Goal: Task Accomplishment & Management: Use online tool/utility

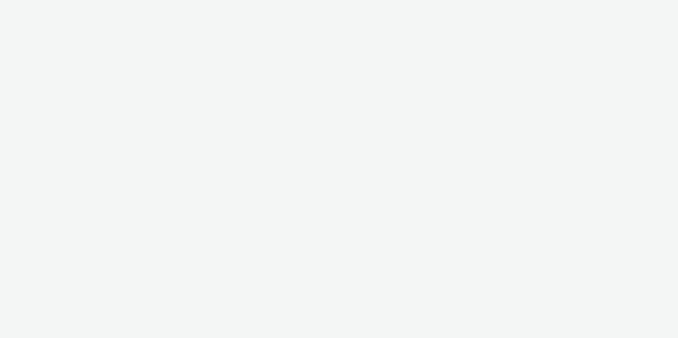
select select "a1548b1e-0fde-418e-992c-2e089afb3761"
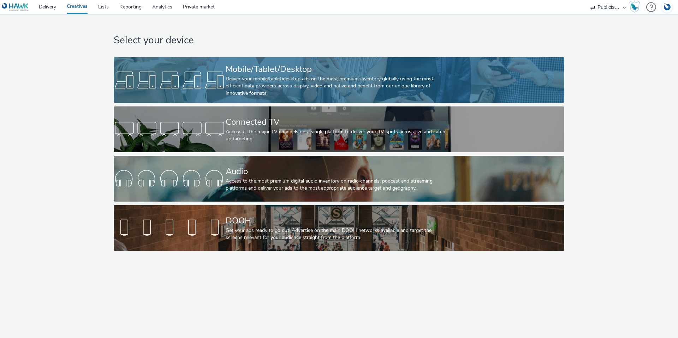
click at [310, 72] on div "Mobile/Tablet/Desktop" at bounding box center [338, 69] width 224 height 12
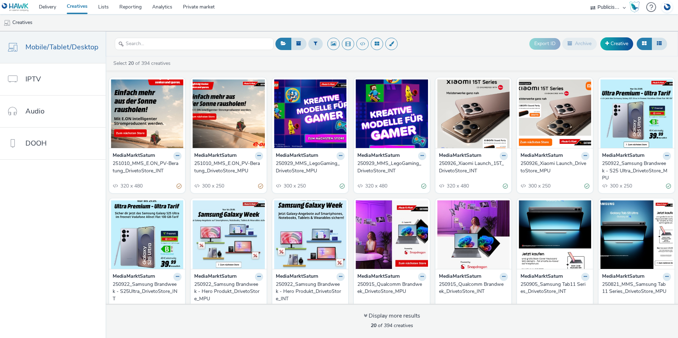
click at [212, 164] on div "251010_MMS_E.ON_PV-Beratung_DrivetoStore_MPU" at bounding box center [227, 167] width 66 height 14
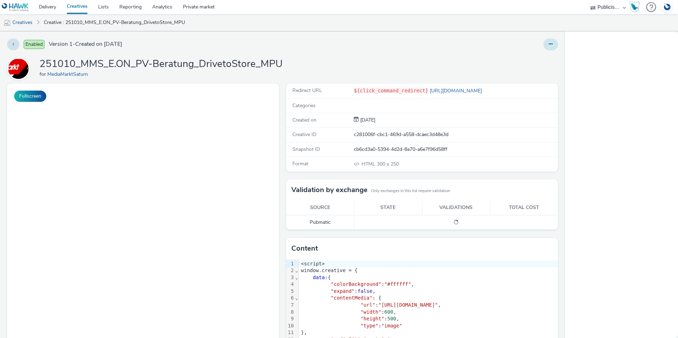
click at [547, 43] on button at bounding box center [550, 44] width 14 height 12
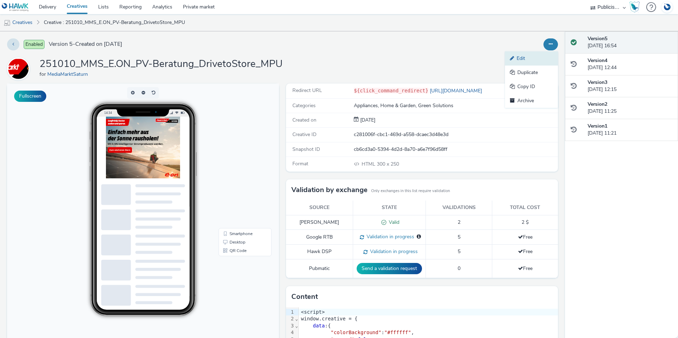
click at [532, 60] on link "Edit" at bounding box center [531, 59] width 53 height 14
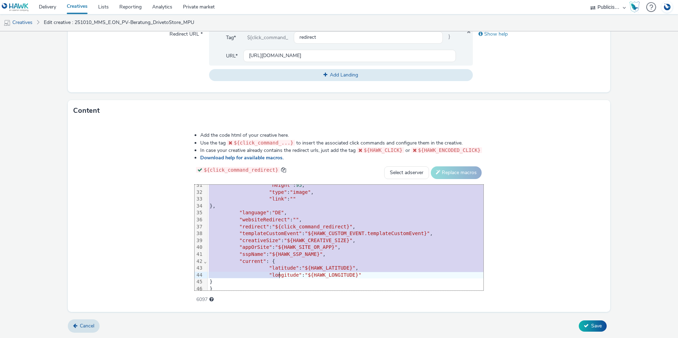
scroll to position [241, 0]
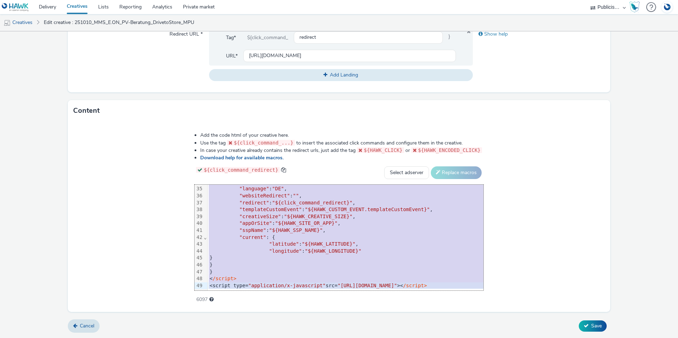
drag, startPoint x: 111, startPoint y: 190, endPoint x: 446, endPoint y: 281, distance: 347.1
click at [446, 281] on div "<script> window.creative = { data :{ "colorBackground" : "#ffffff" , "expand" :…" at bounding box center [467, 120] width 519 height 342
copy div "<loremi> dolors.ametcons = { adip :{ "elitsEddoeiusmo" : "#tempor" , "incidi" :…"
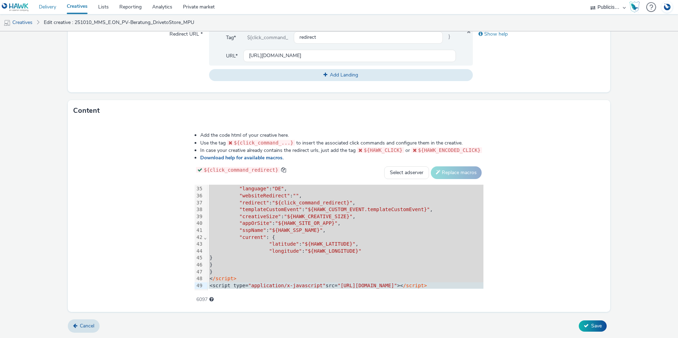
click at [53, 7] on link "Delivery" at bounding box center [48, 7] width 28 height 14
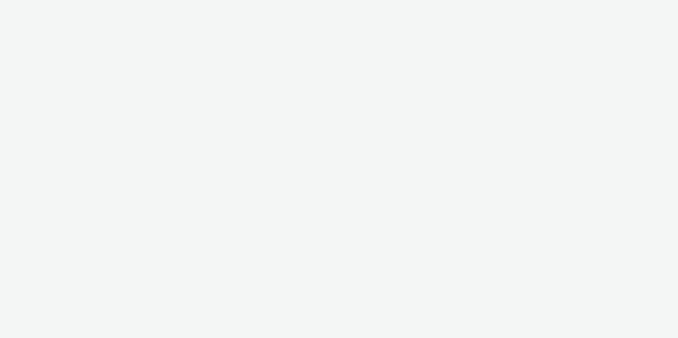
select select "2fc77e36-bb93-4aa3-9dff-dcb08e02eac6"
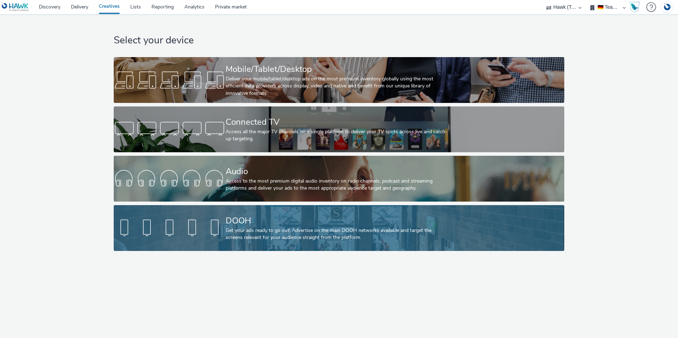
click at [243, 239] on div "Get your ads ready to go out! Advertise on the main DOOH networks available and…" at bounding box center [338, 234] width 224 height 14
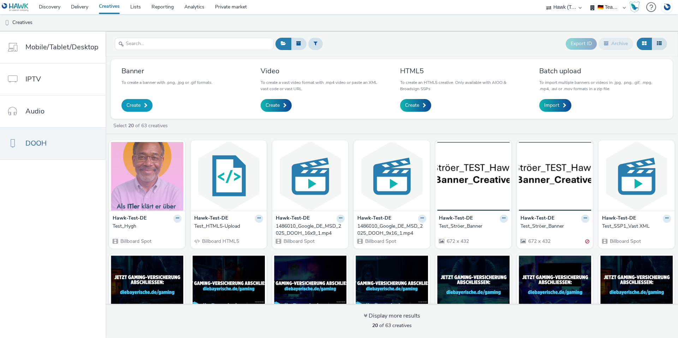
click at [141, 105] on link "Create" at bounding box center [136, 105] width 31 height 13
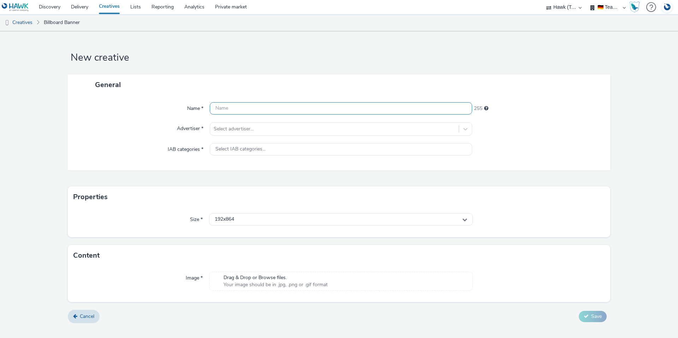
click at [310, 108] on input "text" at bounding box center [341, 108] width 262 height 12
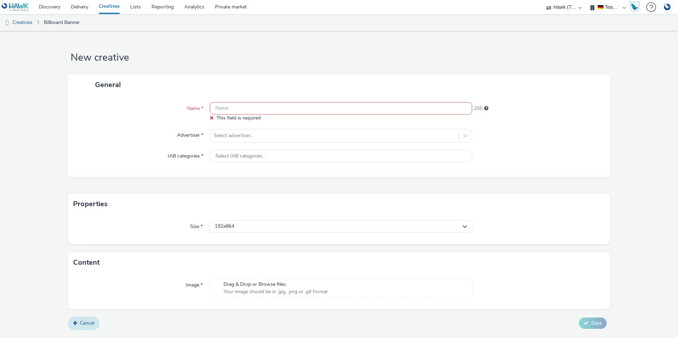
click at [83, 316] on form "New creative General Name * This field is required 255 Advertiser * Select adve…" at bounding box center [339, 183] width 678 height 304
click at [74, 325] on icon at bounding box center [75, 323] width 4 height 5
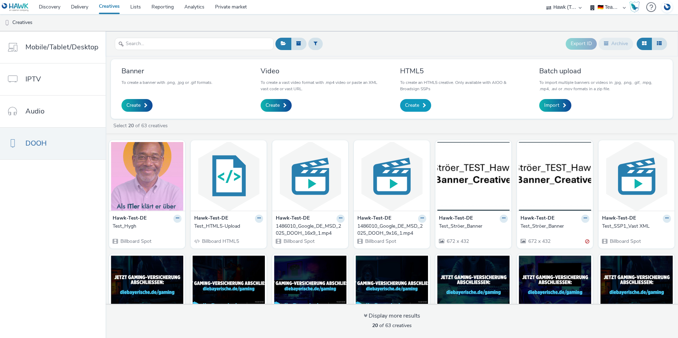
click at [414, 104] on span "Create" at bounding box center [412, 105] width 14 height 7
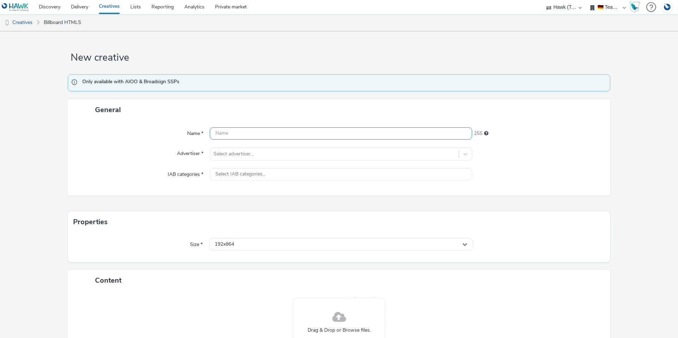
click at [228, 132] on input "text" at bounding box center [341, 133] width 262 height 12
click at [243, 132] on input "Test_MMS_BAttelfield" at bounding box center [341, 133] width 262 height 12
click at [289, 130] on input "Test_MMS_Battelfield" at bounding box center [341, 133] width 262 height 12
type input "Test_MMS_Battelfield6"
click at [251, 149] on div "Select advertiser..." at bounding box center [334, 154] width 248 height 11
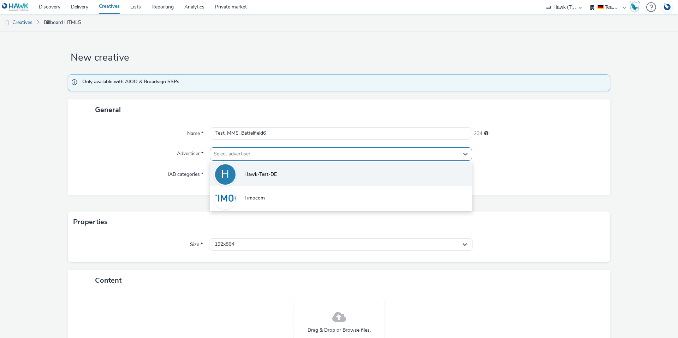
click at [261, 178] on span "Hawk-Test-DE" at bounding box center [260, 174] width 32 height 7
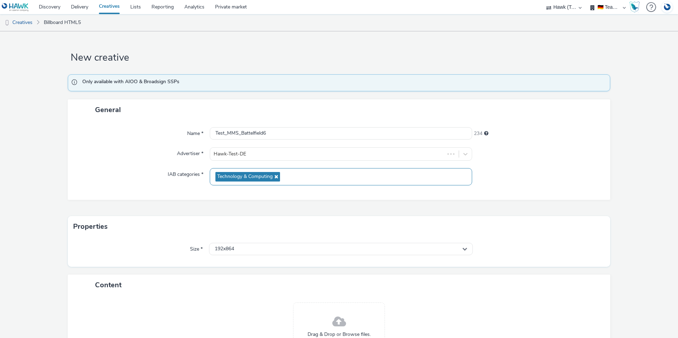
click at [258, 175] on span "Technology & Computing" at bounding box center [244, 177] width 55 height 6
click at [125, 164] on div "Name * Test_MMS_Battelfield6 234 Advertiser * Hawk-Test-DE IAB categories * Tec…" at bounding box center [339, 160] width 542 height 80
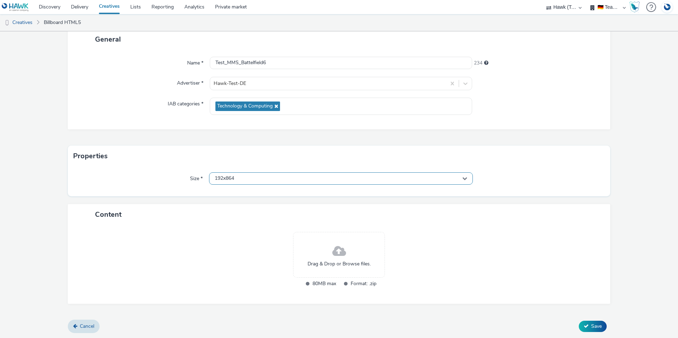
click at [259, 181] on div "192x864" at bounding box center [341, 179] width 264 height 12
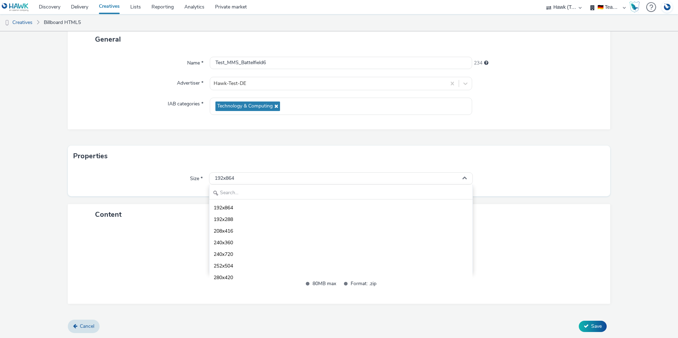
click at [154, 219] on div "Content" at bounding box center [339, 214] width 542 height 21
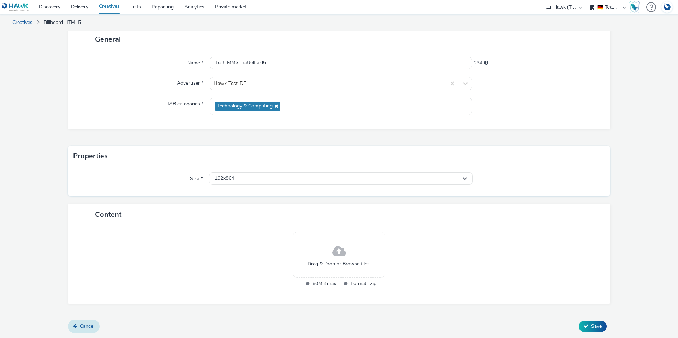
click at [84, 328] on span "Cancel" at bounding box center [87, 326] width 14 height 7
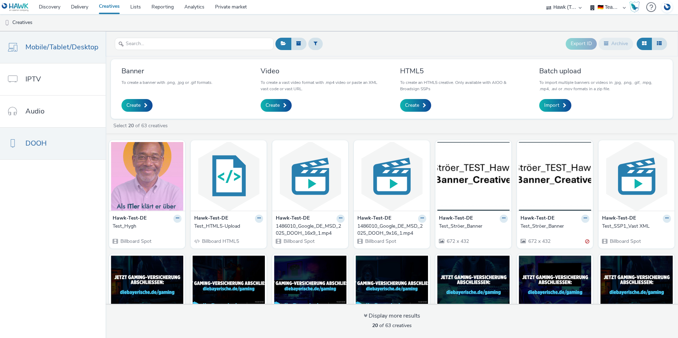
click at [51, 54] on link "Mobile/Tablet/Desktop" at bounding box center [53, 47] width 106 height 32
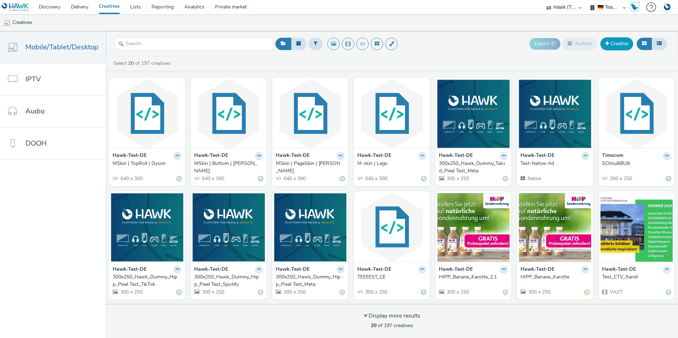
click at [623, 44] on link "Creative" at bounding box center [616, 43] width 33 height 13
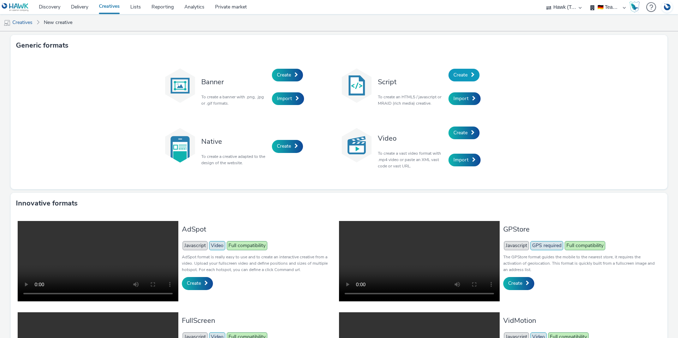
click at [458, 74] on span "Create" at bounding box center [460, 75] width 14 height 7
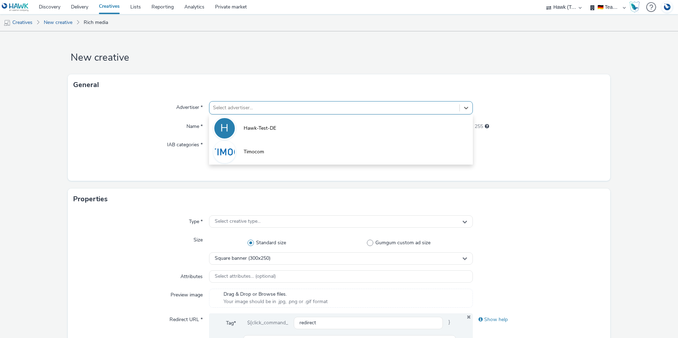
click at [225, 109] on div at bounding box center [334, 108] width 243 height 8
drag, startPoint x: 237, startPoint y: 124, endPoint x: 235, endPoint y: 130, distance: 5.5
click at [237, 124] on li "H Hawk-Test-DE" at bounding box center [341, 128] width 264 height 24
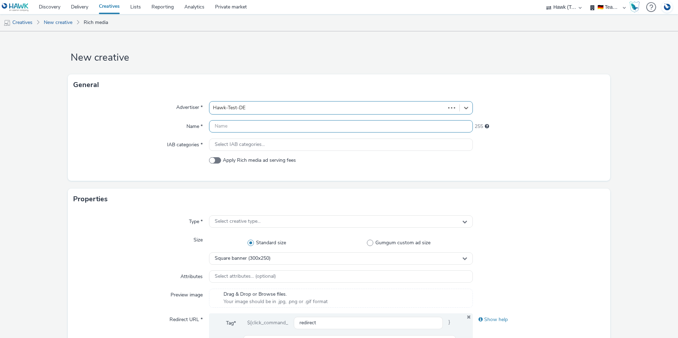
click at [233, 131] on input "text" at bounding box center [341, 126] width 264 height 12
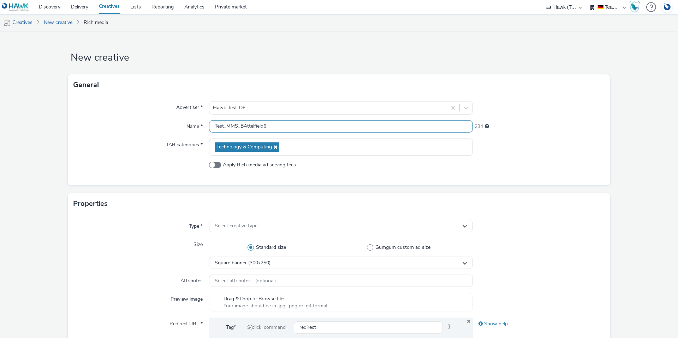
click at [242, 126] on input "Test_MMS_BAttelfield6" at bounding box center [341, 126] width 264 height 12
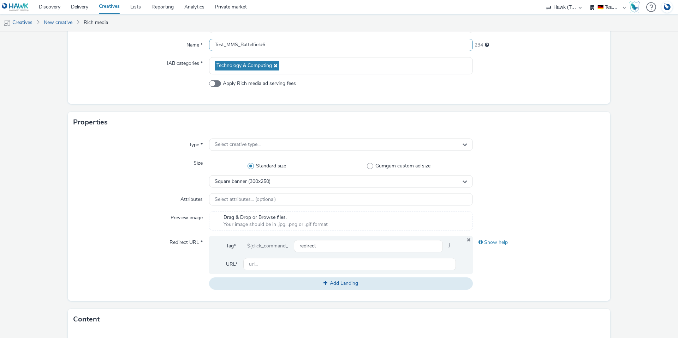
scroll to position [106, 0]
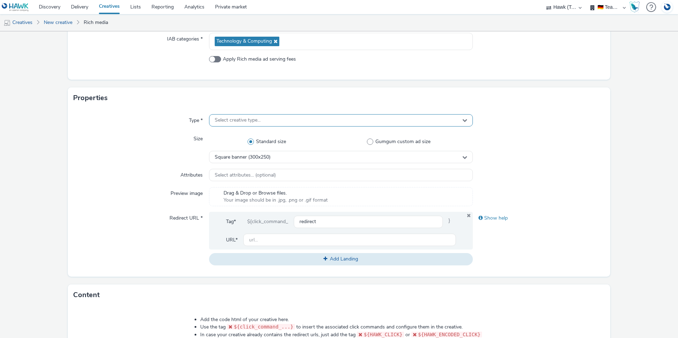
type input "Test_MMS_Battelfield6"
click at [233, 124] on div "Select creative type..." at bounding box center [341, 120] width 264 height 12
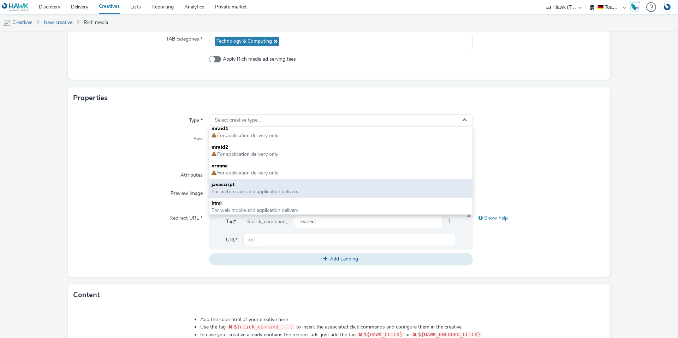
scroll to position [5, 0]
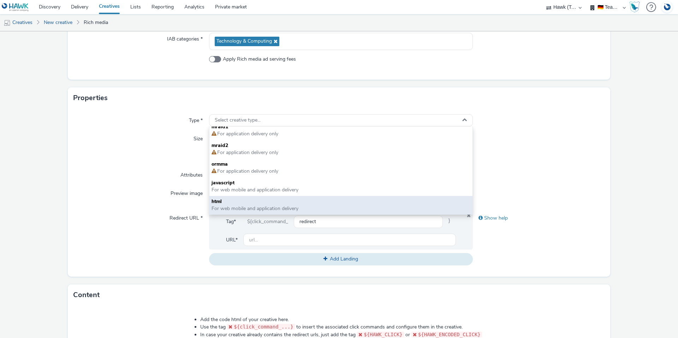
click at [241, 205] on span "html" at bounding box center [340, 201] width 259 height 7
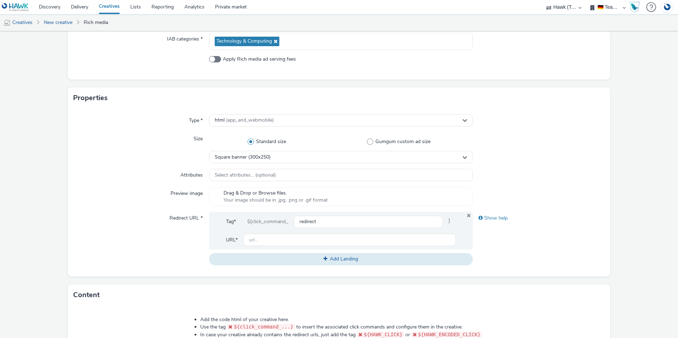
click at [239, 197] on span "Your image should be in .jpg, .png or .gif format" at bounding box center [275, 200] width 104 height 7
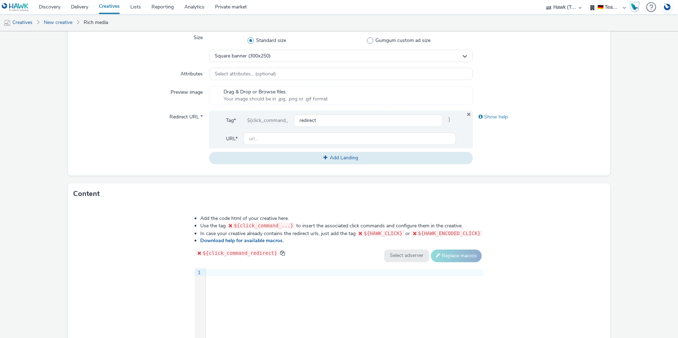
scroll to position [247, 0]
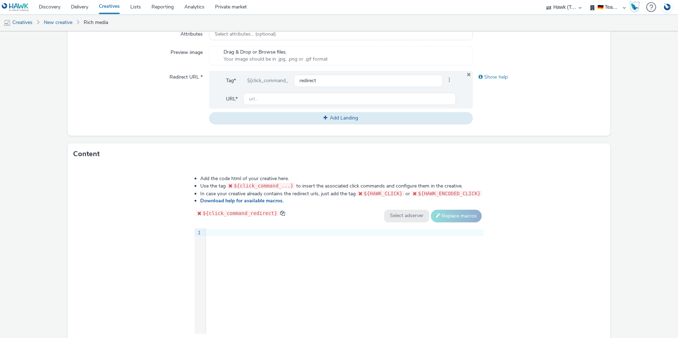
click at [275, 236] on div at bounding box center [344, 233] width 277 height 10
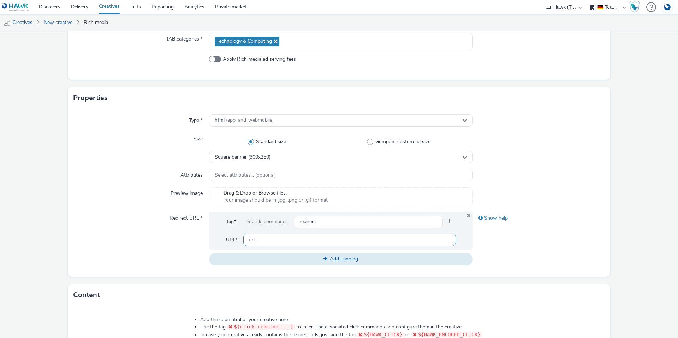
scroll to position [141, 0]
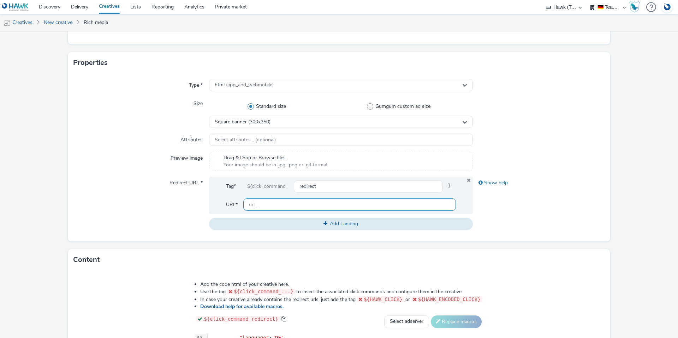
click at [269, 204] on input "text" at bounding box center [349, 205] width 212 height 12
paste input "https://hawk-tech.io/"
type input "https://hawk-tech.io/"
click at [133, 194] on div "Redirect URL *" at bounding box center [141, 203] width 136 height 53
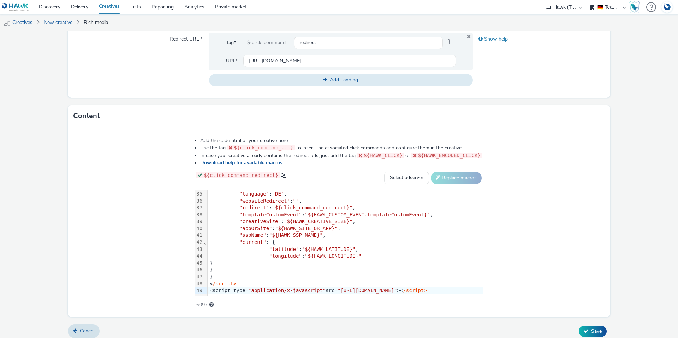
scroll to position [290, 0]
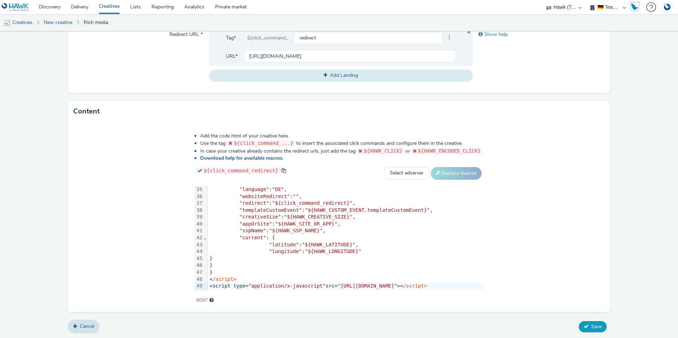
click at [591, 328] on span "Save" at bounding box center [596, 327] width 11 height 7
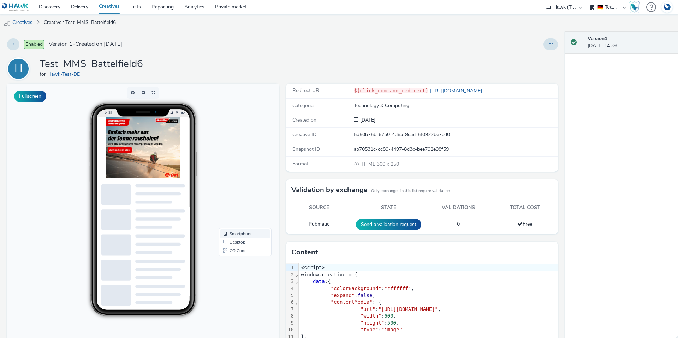
click at [235, 232] on span "Smartphone" at bounding box center [240, 234] width 23 height 4
click at [243, 234] on link "Smartphone" at bounding box center [245, 234] width 50 height 8
click at [235, 242] on link "Desktop" at bounding box center [245, 242] width 50 height 8
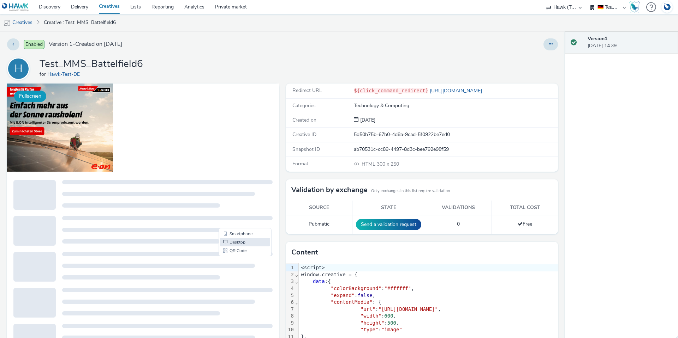
click at [30, 97] on button "Fullscreen" at bounding box center [30, 96] width 32 height 11
click at [80, 6] on link "Delivery" at bounding box center [80, 7] width 28 height 14
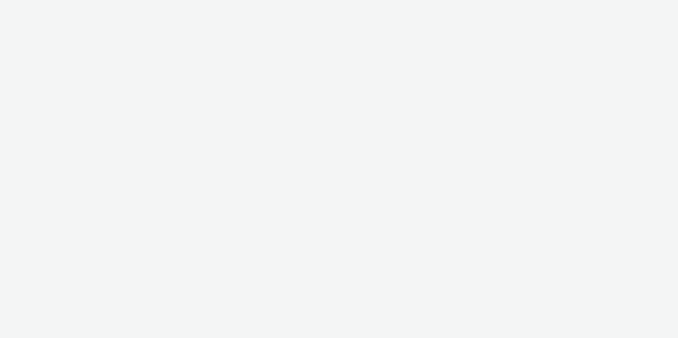
select select "2fc77e36-bb93-4aa3-9dff-dcb08e02eac6"
select select "633458d8-165b-4764-9f55-7760eda36fe8"
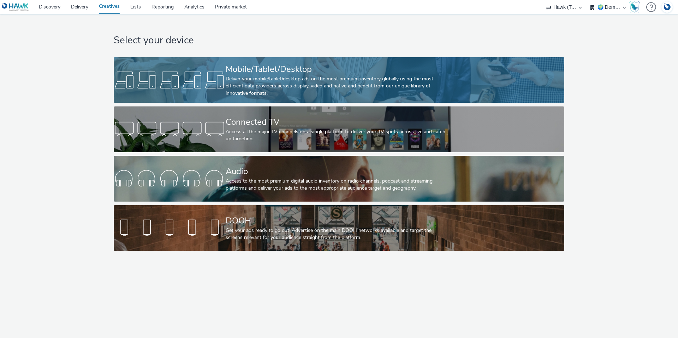
click at [235, 77] on div "Deliver your mobile/tablet/desktop ads on the most premium inventory globally u…" at bounding box center [338, 87] width 224 height 22
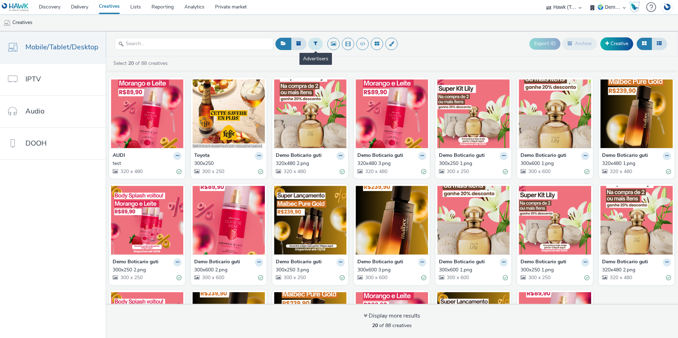
click at [314, 46] on icon at bounding box center [315, 43] width 4 height 5
click at [341, 45] on div at bounding box center [351, 45] width 50 height 8
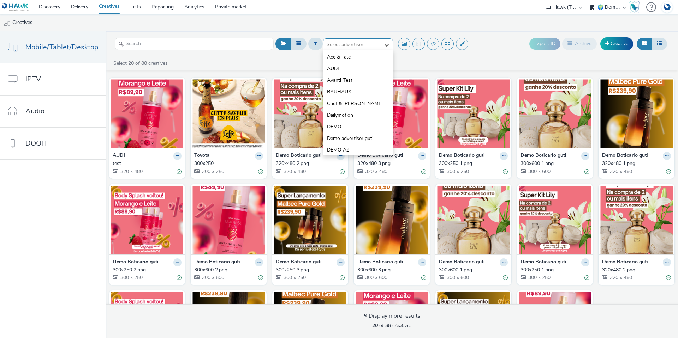
click at [290, 63] on div "Select 20 of 88 creatives" at bounding box center [393, 63] width 561 height 7
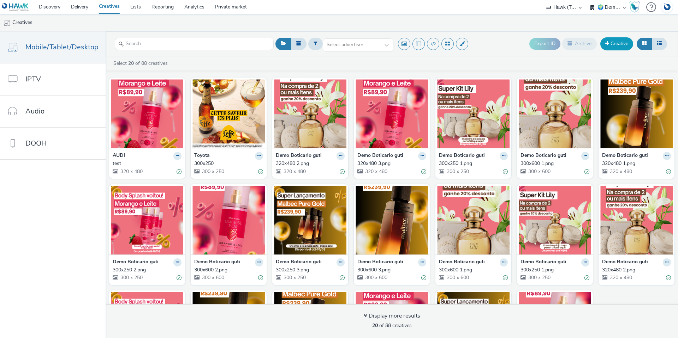
click at [613, 46] on link "Creative" at bounding box center [616, 43] width 33 height 13
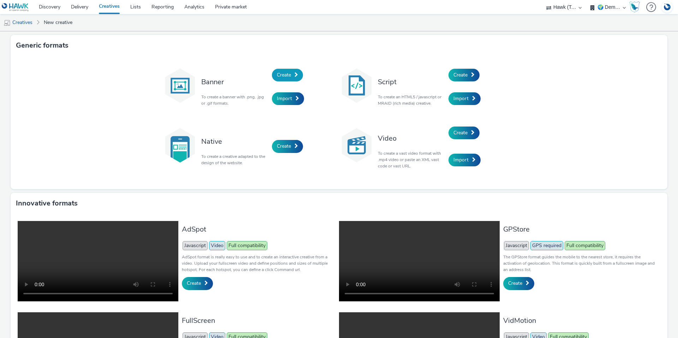
click at [286, 77] on span "Create" at bounding box center [284, 75] width 14 height 7
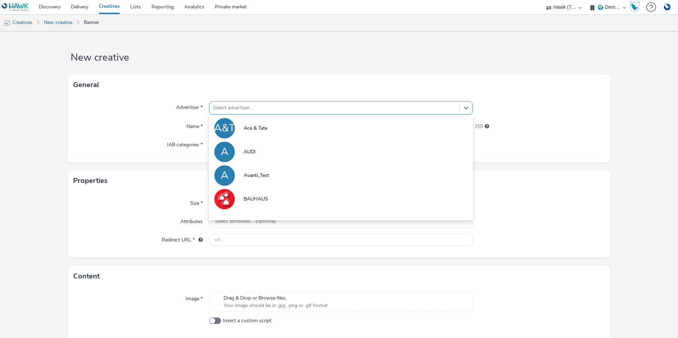
click at [228, 110] on div at bounding box center [334, 108] width 243 height 8
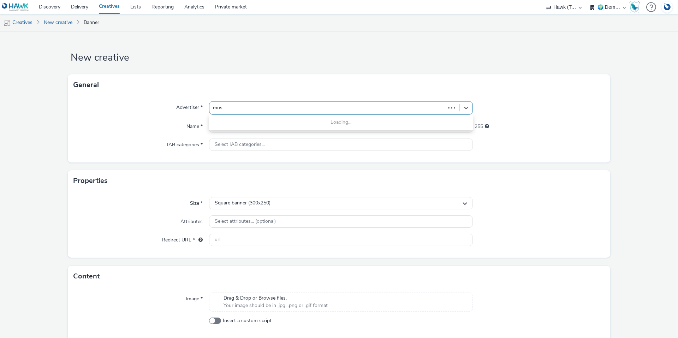
type input "muse"
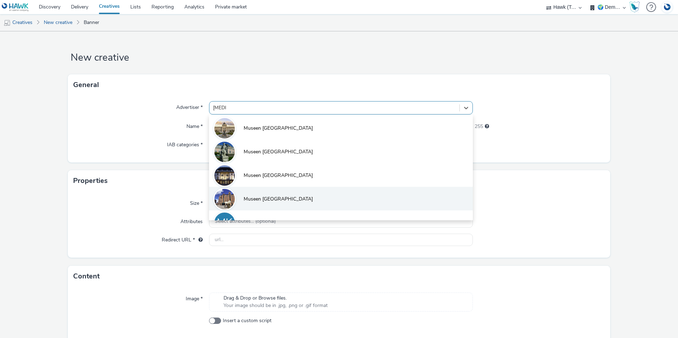
click at [263, 197] on span "Museen Hamburg" at bounding box center [277, 199] width 69 height 7
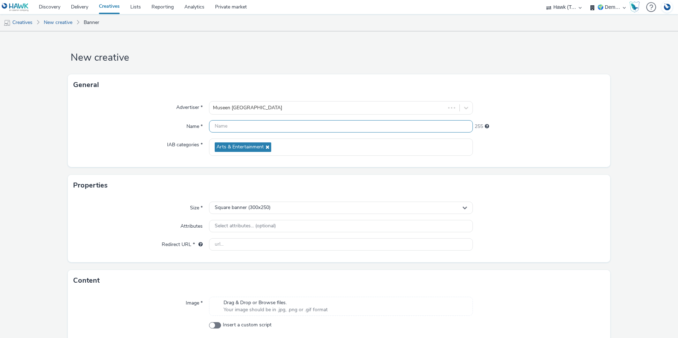
click at [234, 122] on input "text" at bounding box center [341, 126] width 264 height 12
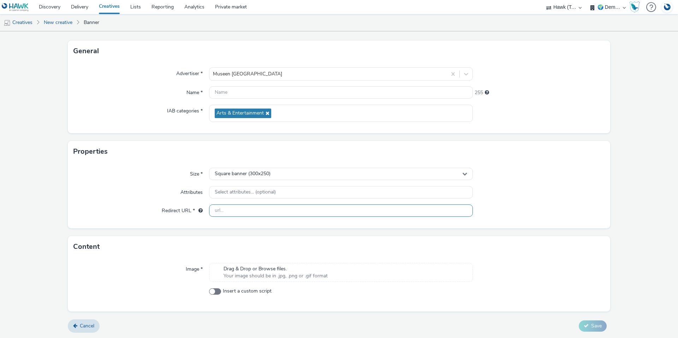
click at [228, 210] on div "Size * Square banner (300x250) Attributes Select attributes... (optional) Redir…" at bounding box center [339, 195] width 542 height 66
click at [88, 328] on link "Cancel" at bounding box center [84, 326] width 32 height 13
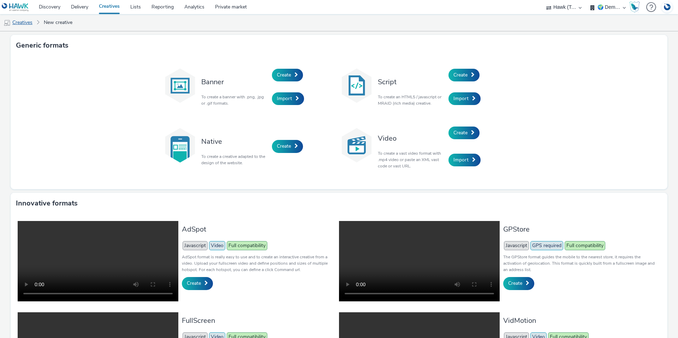
click at [27, 24] on link "Creatives" at bounding box center [18, 22] width 36 height 17
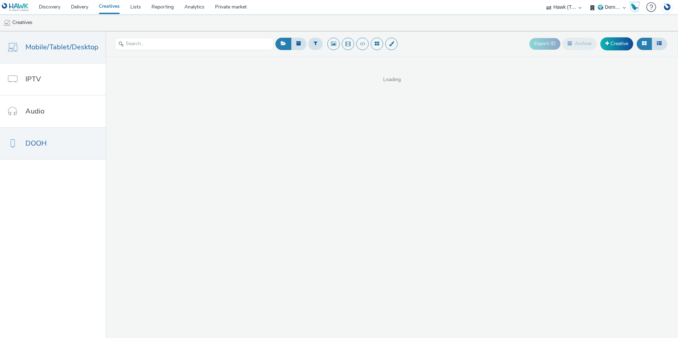
click at [48, 146] on link "DOOH" at bounding box center [53, 144] width 106 height 32
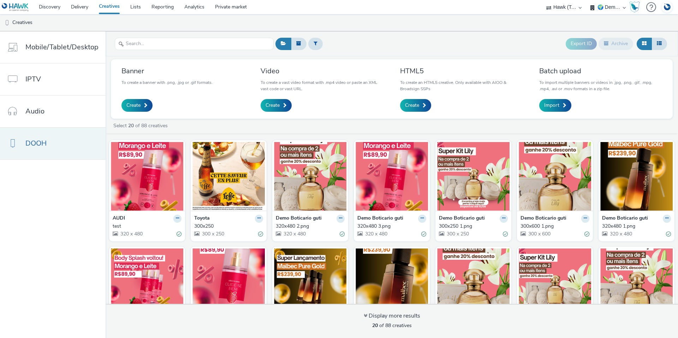
click at [42, 149] on link "DOOH" at bounding box center [53, 144] width 106 height 32
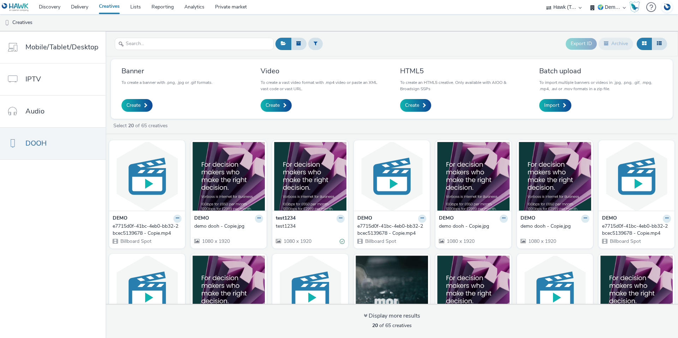
click at [216, 222] on div "DEMO" at bounding box center [228, 219] width 69 height 8
click at [238, 226] on div "demo dooh - Copie.jpg" at bounding box center [227, 226] width 66 height 7
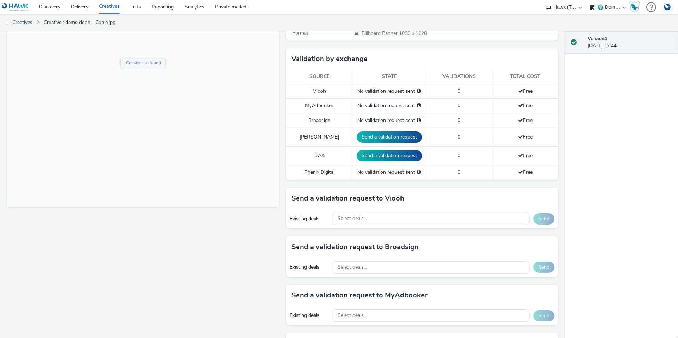
scroll to position [212, 0]
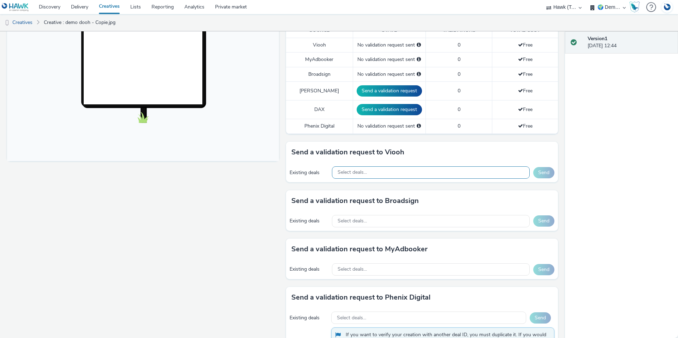
click at [345, 170] on span "Select deals..." at bounding box center [351, 173] width 29 height 6
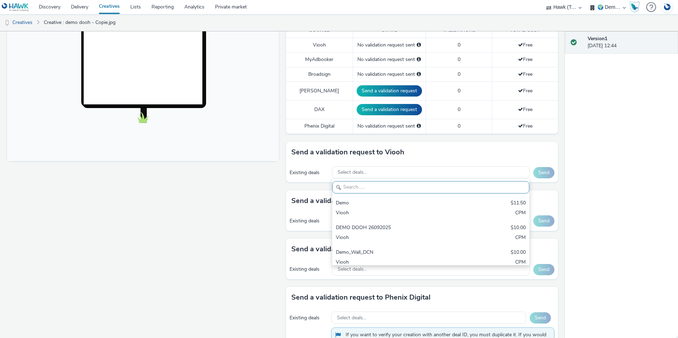
click at [333, 142] on div "Send a validation request to Viooh" at bounding box center [422, 152] width 272 height 21
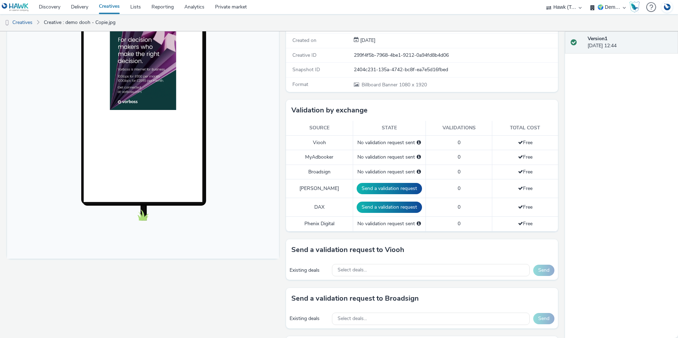
scroll to position [102, 0]
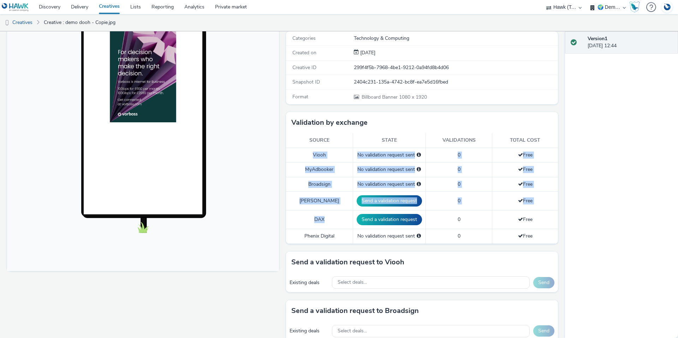
drag, startPoint x: 299, startPoint y: 143, endPoint x: 327, endPoint y: 211, distance: 74.0
click at [327, 211] on tbody "Viooh No validation request sent 0 Free MyAdbooker No validation request sent 0…" at bounding box center [422, 196] width 272 height 96
click at [325, 211] on td "DAX" at bounding box center [319, 220] width 67 height 19
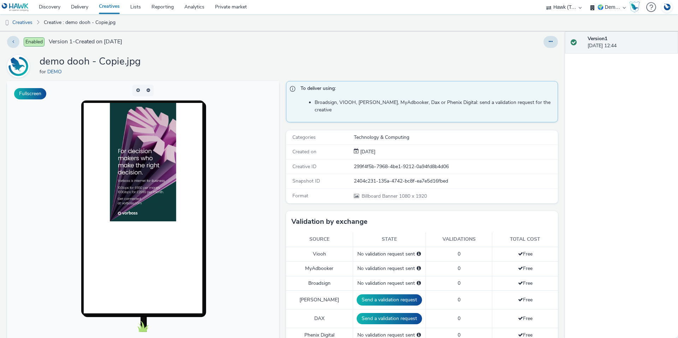
scroll to position [0, 0]
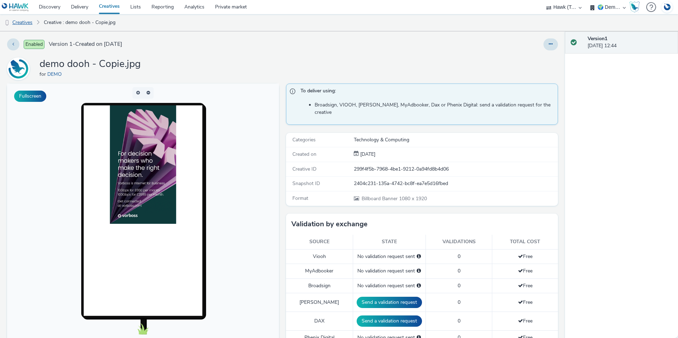
click at [23, 20] on link "Creatives" at bounding box center [18, 22] width 36 height 17
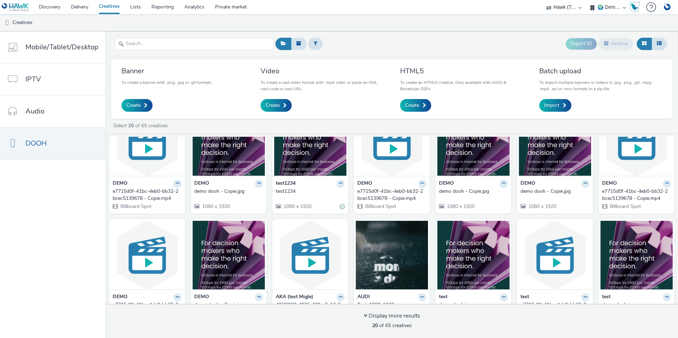
scroll to position [35, 0]
drag, startPoint x: 136, startPoint y: 5, endPoint x: 141, endPoint y: 23, distance: 18.8
click at [136, 6] on link "Lists" at bounding box center [135, 7] width 21 height 14
